Goal: Task Accomplishment & Management: Use online tool/utility

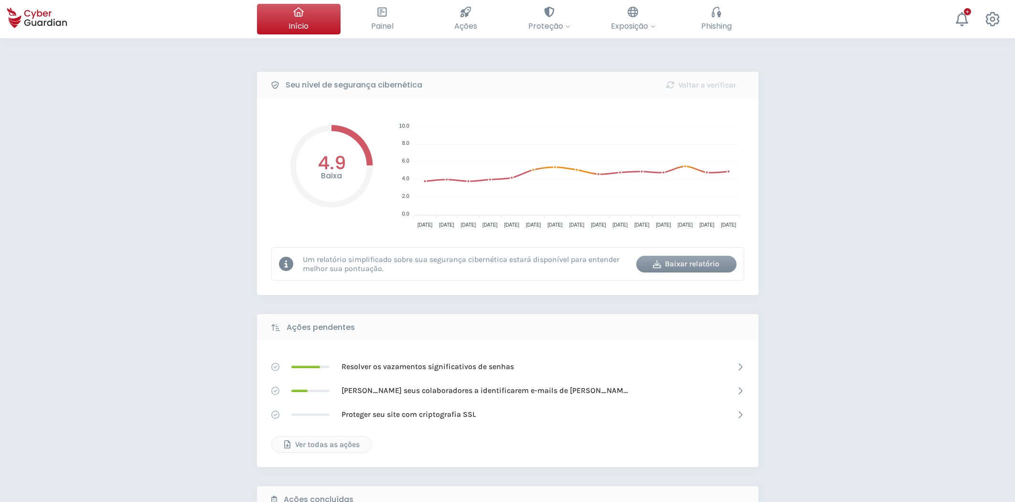
select select "Português (BR)"
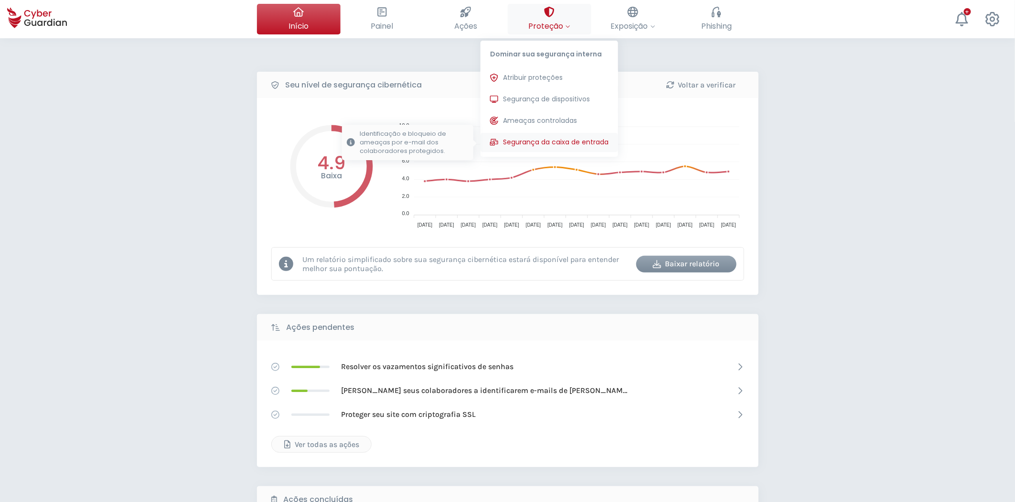
click at [561, 142] on span "Segurança da caixa de entrada" at bounding box center [556, 142] width 106 height 10
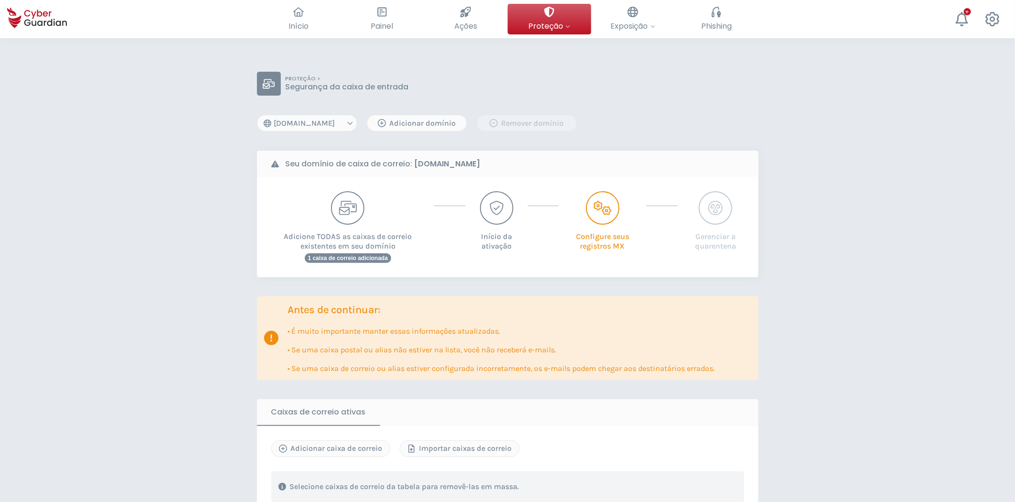
click at [325, 126] on select "[DOMAIN_NAME] [DOMAIN_NAME] [DOMAIN_NAME] [DOMAIN_NAME]" at bounding box center [307, 123] width 100 height 17
select select "[DOMAIN_NAME]"
click at [257, 115] on select "[DOMAIN_NAME] [DOMAIN_NAME] [DOMAIN_NAME] [DOMAIN_NAME]" at bounding box center [307, 123] width 100 height 17
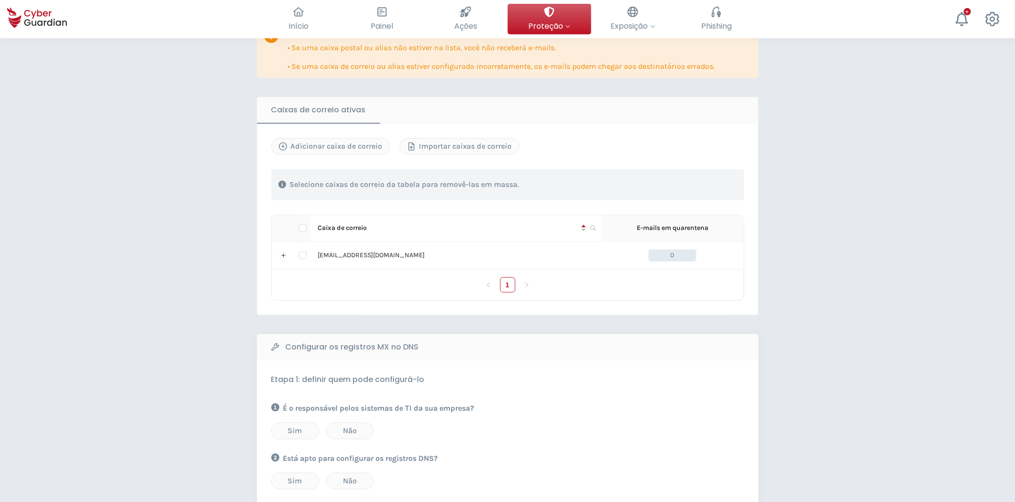
scroll to position [318, 0]
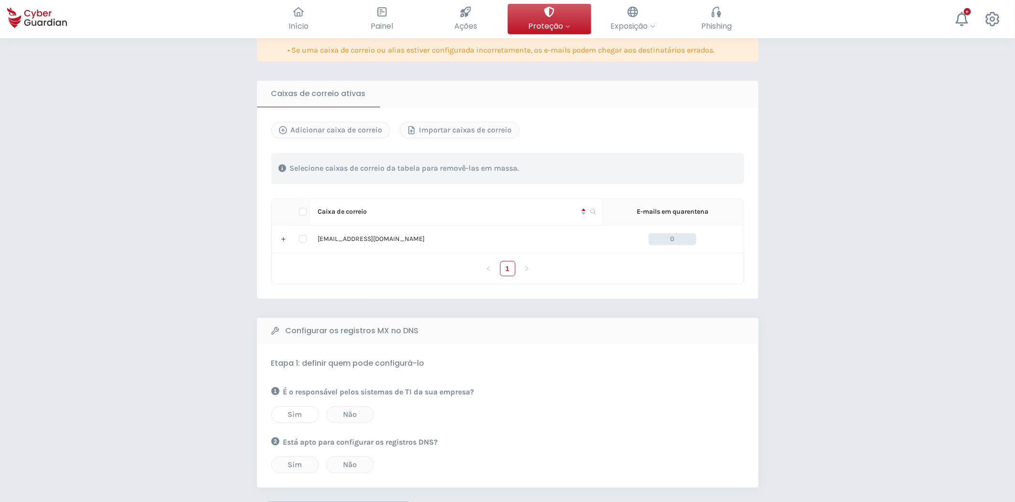
click at [290, 417] on div "Sim" at bounding box center [295, 413] width 32 height 11
click at [299, 459] on div "Sim" at bounding box center [295, 464] width 32 height 11
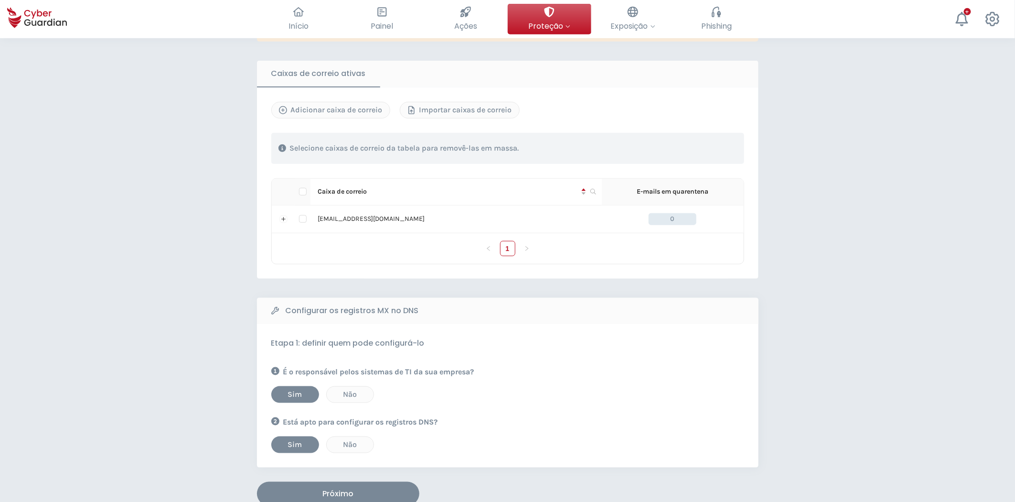
scroll to position [371, 0]
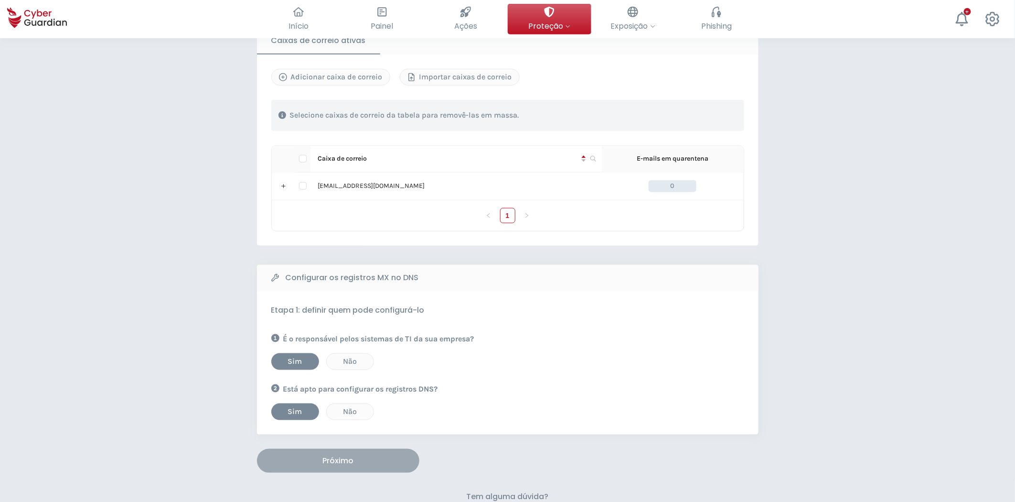
click at [384, 455] on div "Próximo" at bounding box center [338, 460] width 148 height 11
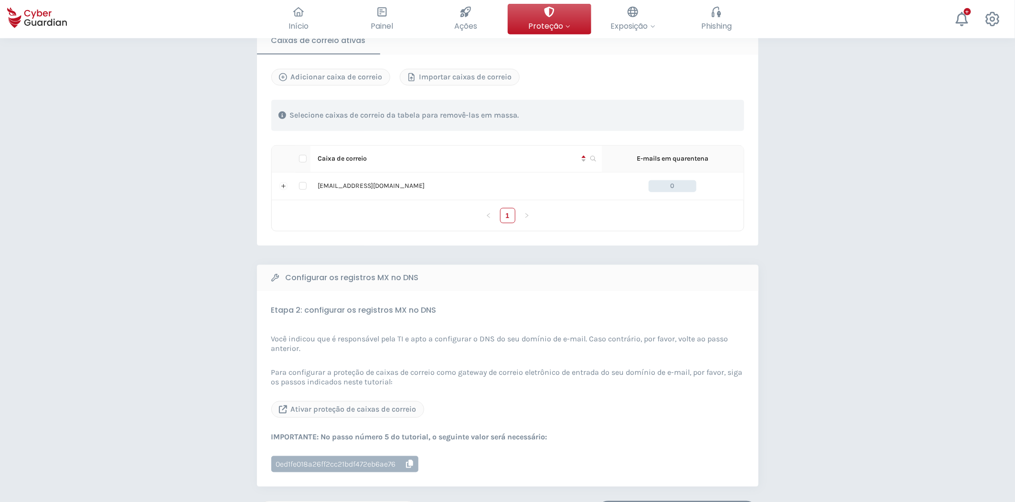
click at [411, 461] on icon "button" at bounding box center [409, 464] width 7 height 8
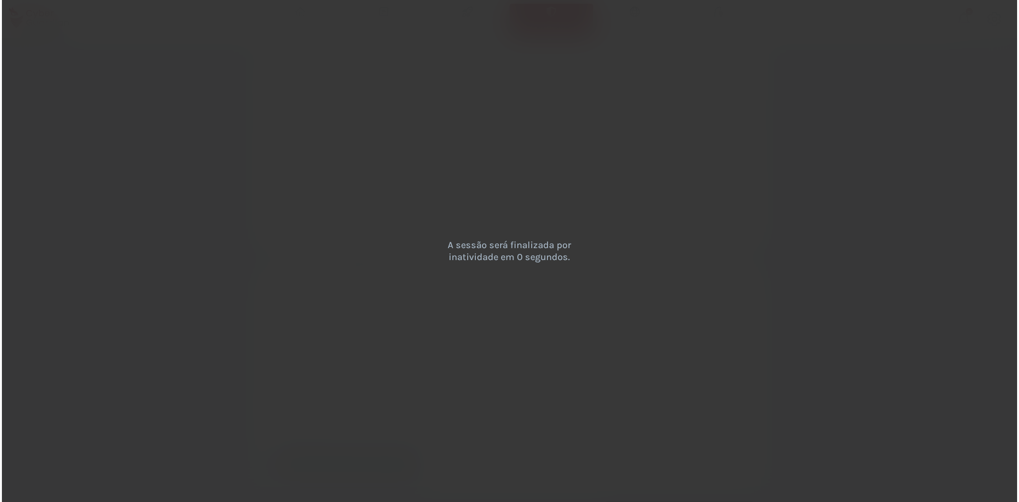
scroll to position [0, 0]
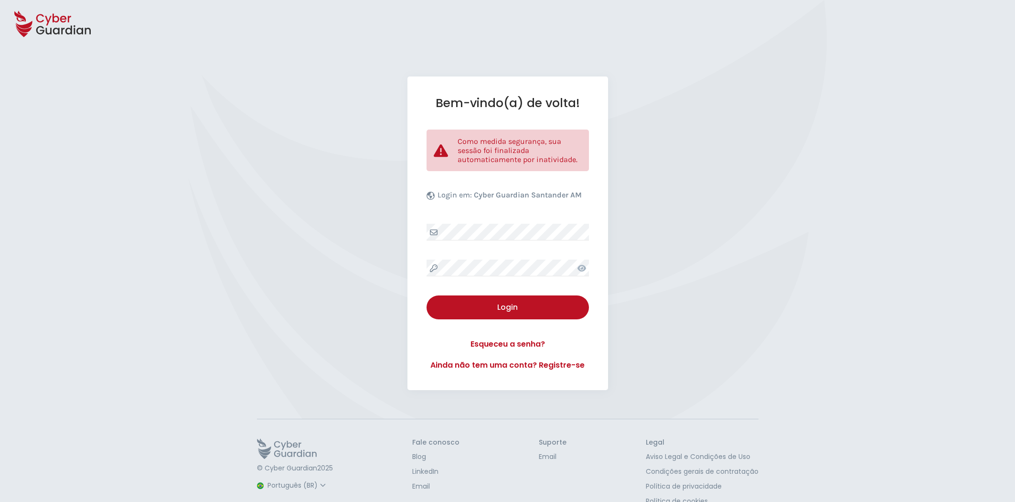
select select "Português (BR)"
